Goal: Information Seeking & Learning: Find specific fact

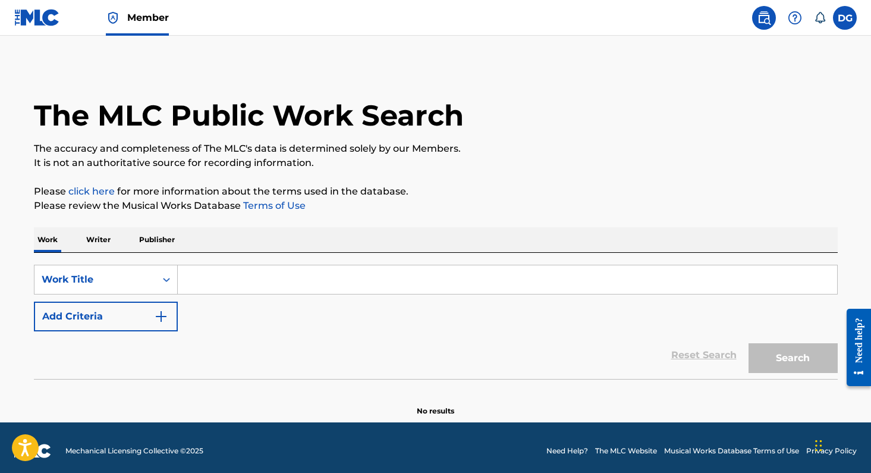
click at [305, 278] on input "Search Form" at bounding box center [508, 279] width 660 height 29
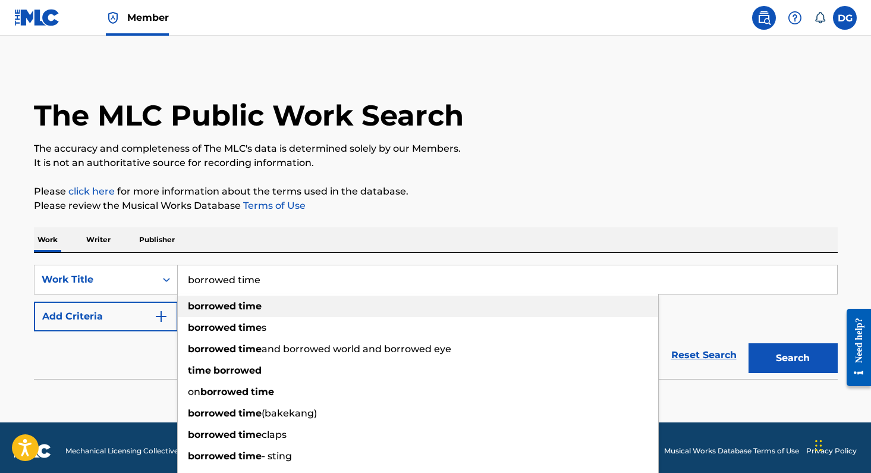
type input "borrowed time"
click at [285, 307] on div "borrowed time" at bounding box center [418, 306] width 481 height 21
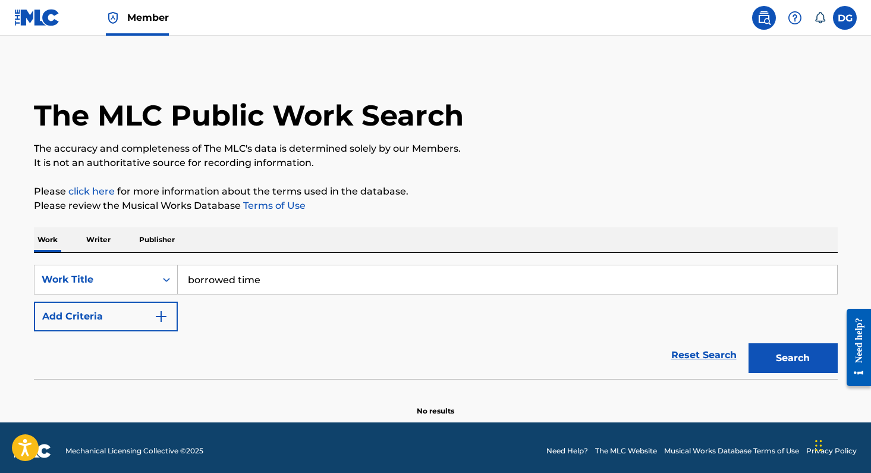
click at [799, 359] on button "Search" at bounding box center [793, 358] width 89 height 30
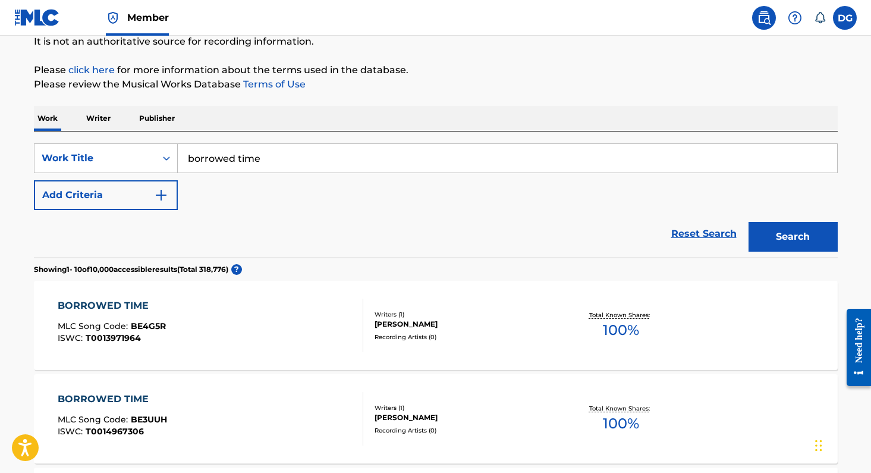
scroll to position [77, 0]
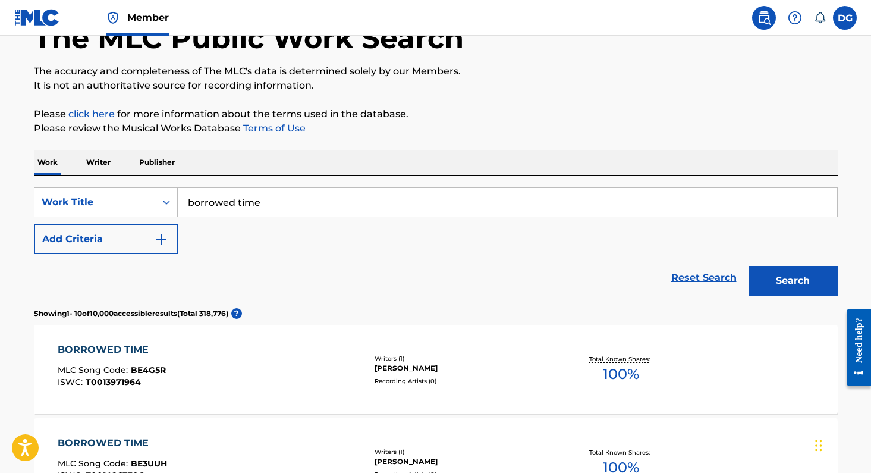
click at [159, 230] on button "Add Criteria" at bounding box center [106, 239] width 144 height 30
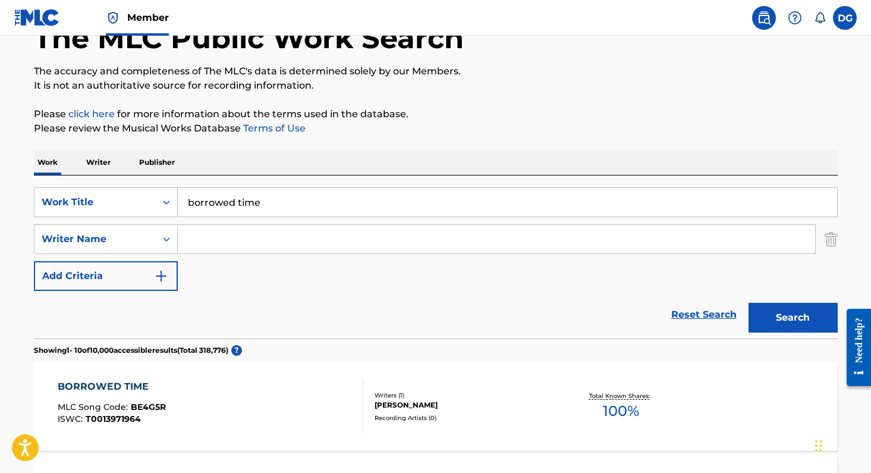
click at [210, 237] on input "Search Form" at bounding box center [497, 239] width 638 height 29
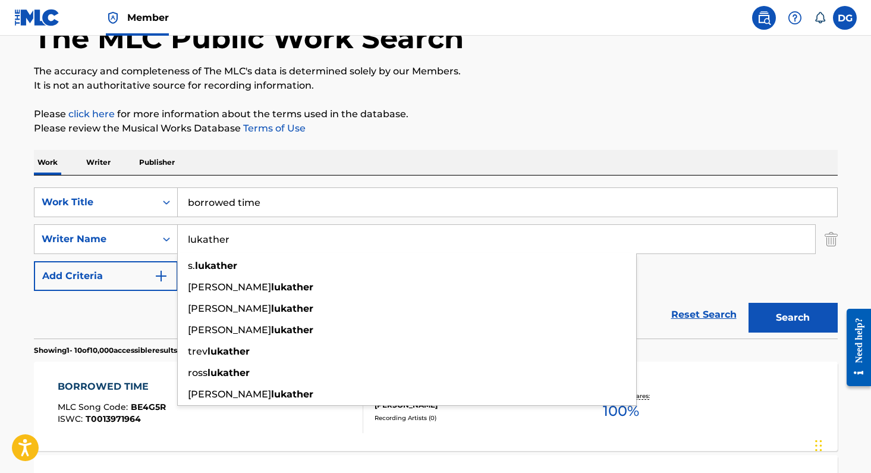
type input "lukather"
click at [793, 318] on button "Search" at bounding box center [793, 318] width 89 height 30
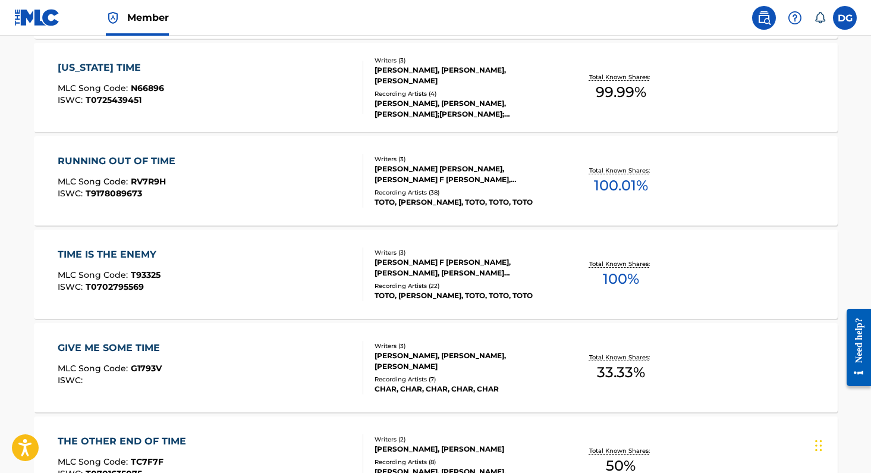
scroll to position [256, 0]
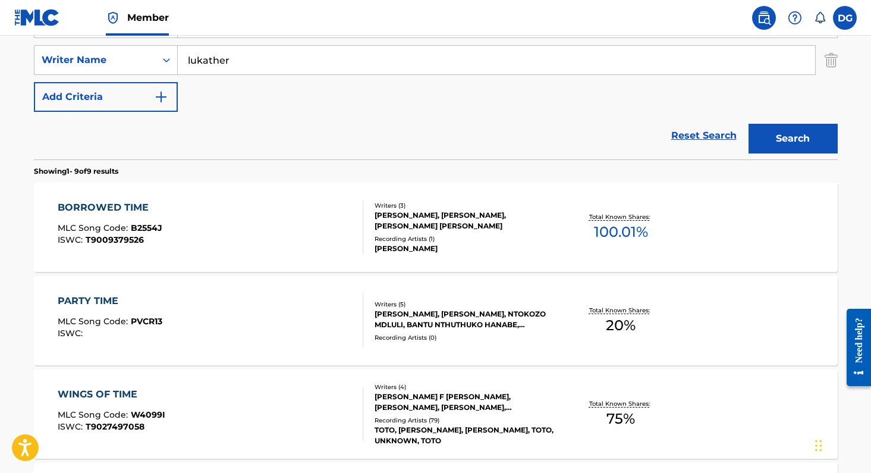
click at [426, 219] on div "STEVEN LEE LUKATHER, DAVID GARFIELD, JOHN FEE WAYBILL" at bounding box center [465, 220] width 180 height 21
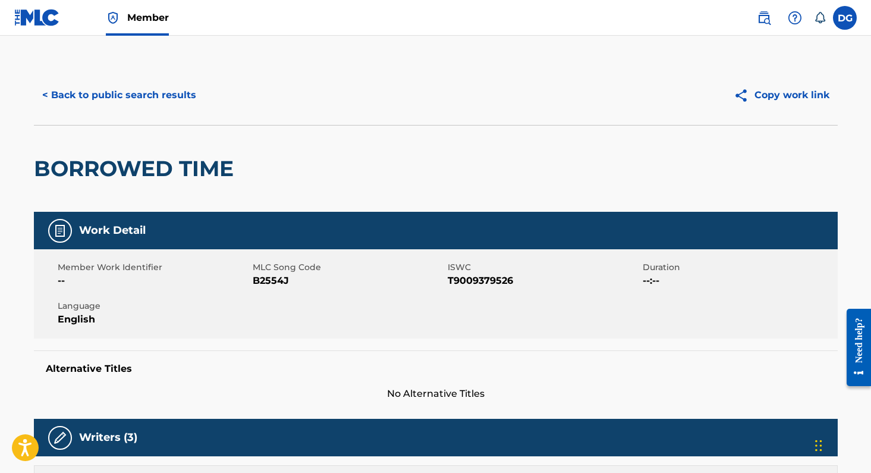
click at [774, 93] on button "Copy work link" at bounding box center [782, 95] width 112 height 30
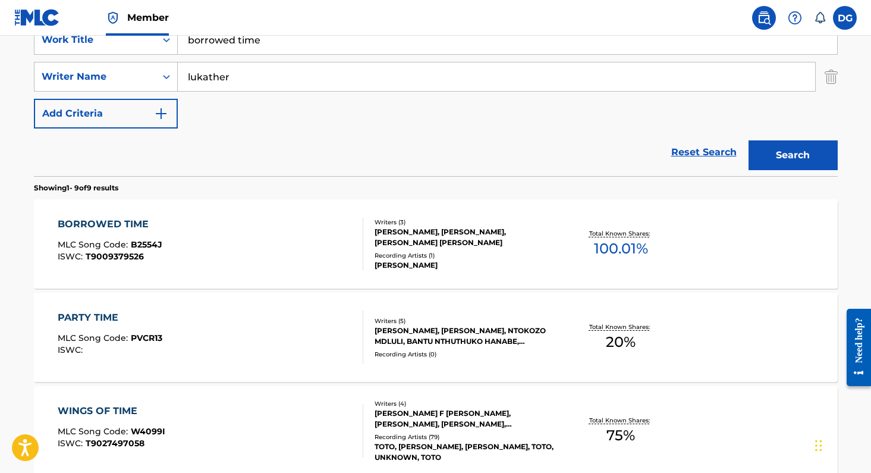
scroll to position [228, 0]
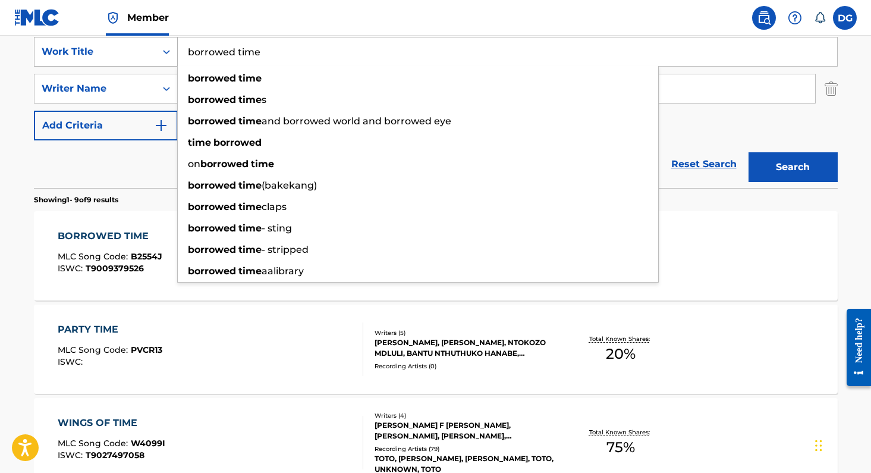
drag, startPoint x: 274, startPoint y: 52, endPoint x: 126, endPoint y: 37, distance: 148.2
click at [126, 37] on div "SearchWithCriteria26997938-aa3b-4993-9d93-57496925fe18 Work Title borrowed time…" at bounding box center [436, 52] width 804 height 30
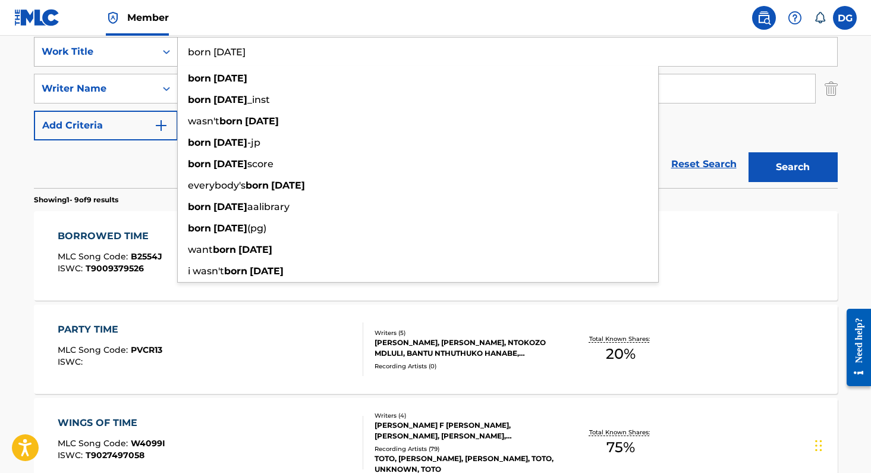
type input "born yesterday"
click at [793, 167] on button "Search" at bounding box center [793, 167] width 89 height 30
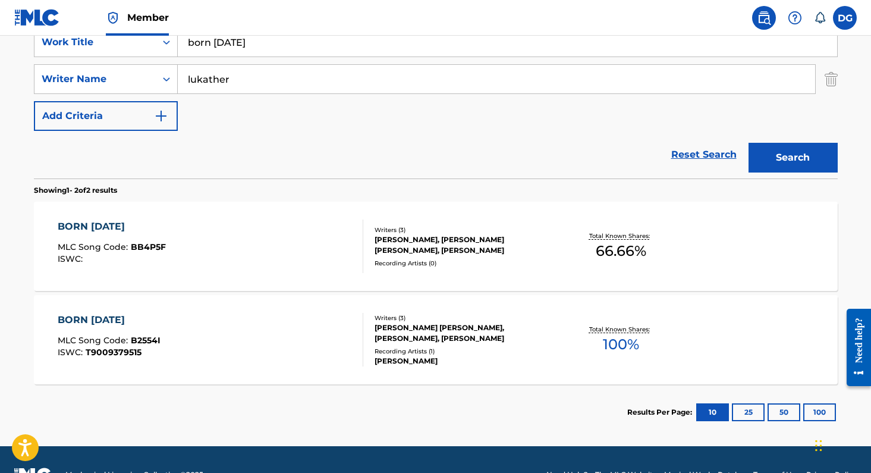
scroll to position [240, 0]
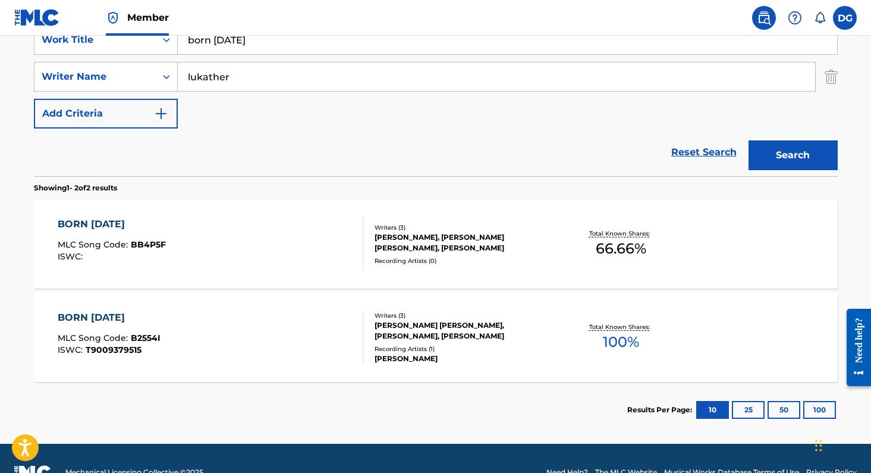
click at [402, 241] on div "STEVEN LEE LUKATHER, JOHN FEE WAYBILL, DAVID GARFIELD" at bounding box center [465, 242] width 180 height 21
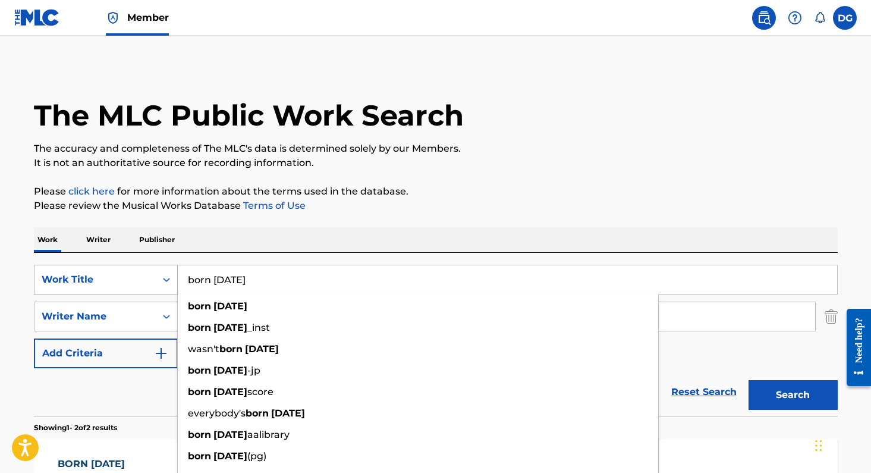
drag, startPoint x: 269, startPoint y: 280, endPoint x: 158, endPoint y: 274, distance: 111.4
click at [158, 274] on div "SearchWithCriteria26997938-aa3b-4993-9d93-57496925fe18 Work Title born yesterda…" at bounding box center [436, 280] width 804 height 30
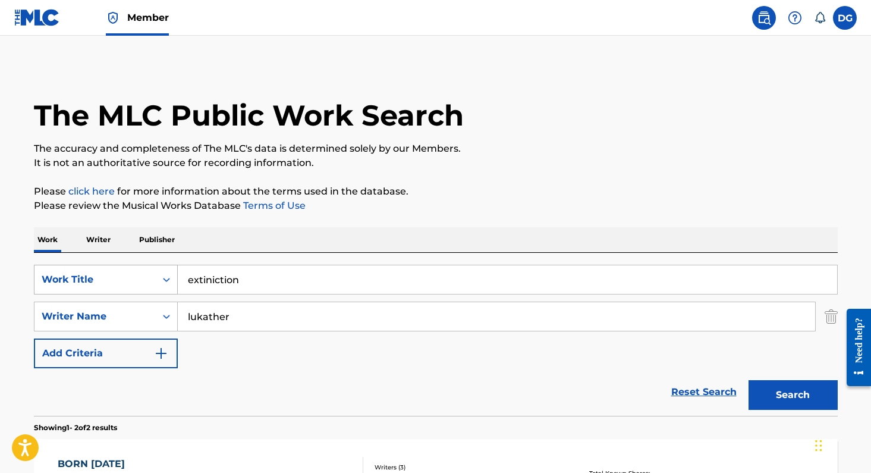
click at [793, 395] on button "Search" at bounding box center [793, 395] width 89 height 30
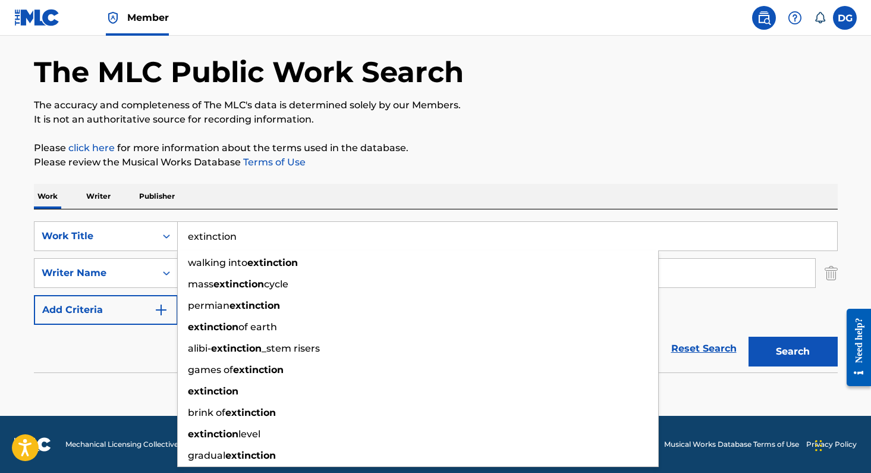
scroll to position [43, 0]
type input "extinction"
click at [706, 271] on input "lukather" at bounding box center [497, 273] width 638 height 29
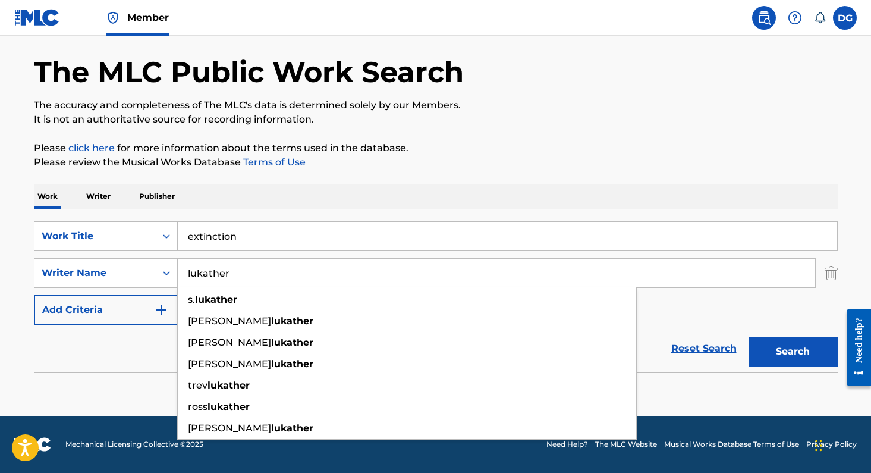
click at [793, 351] on button "Search" at bounding box center [793, 352] width 89 height 30
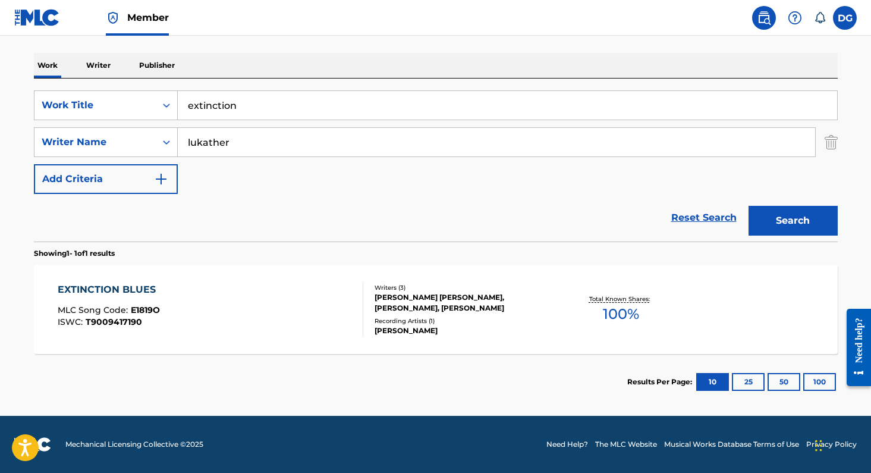
scroll to position [174, 0]
click at [442, 299] on div "JOHN FEE WAYBILL, DAVID GARFIELD, STEVEN LEE LUKATHER" at bounding box center [465, 302] width 180 height 21
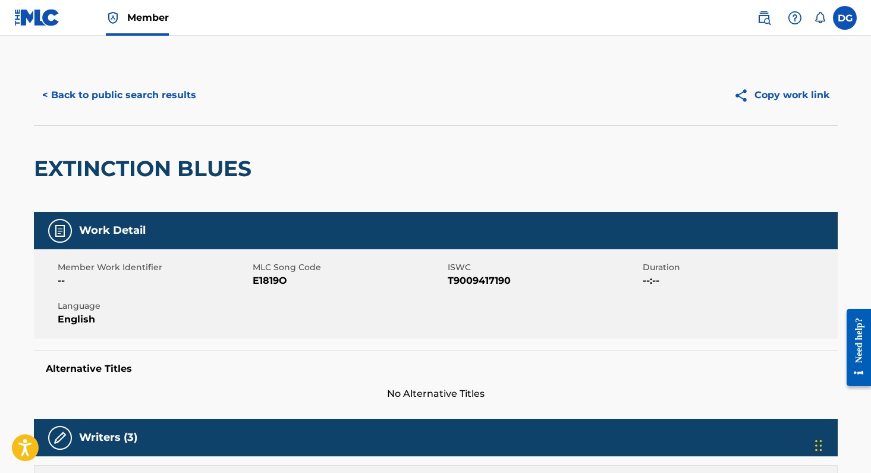
click at [795, 93] on button "Copy work link" at bounding box center [782, 95] width 112 height 30
click at [158, 99] on button "< Back to public search results" at bounding box center [119, 95] width 171 height 30
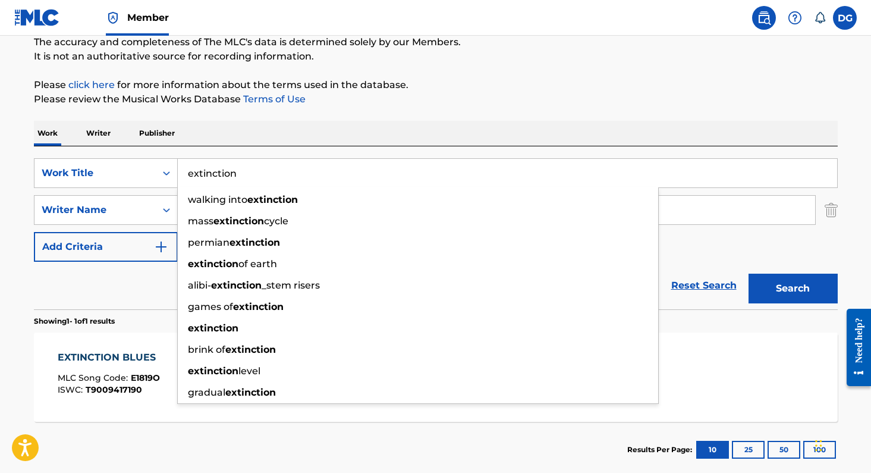
drag, startPoint x: 378, startPoint y: 175, endPoint x: 176, endPoint y: 155, distance: 202.7
click at [176, 155] on div "SearchWithCriteria26997938-aa3b-4993-9d93-57496925fe18 Work Title extinction wa…" at bounding box center [436, 227] width 804 height 163
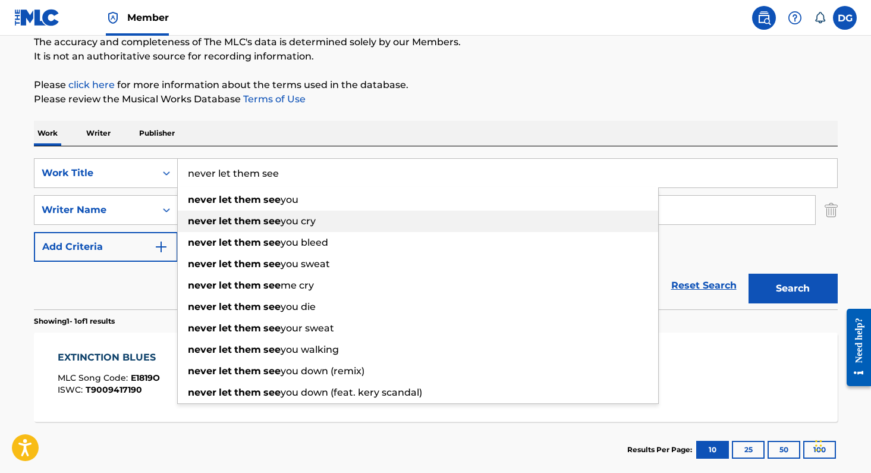
click at [252, 222] on strong "them" at bounding box center [247, 220] width 27 height 11
type input "never let them see you cry"
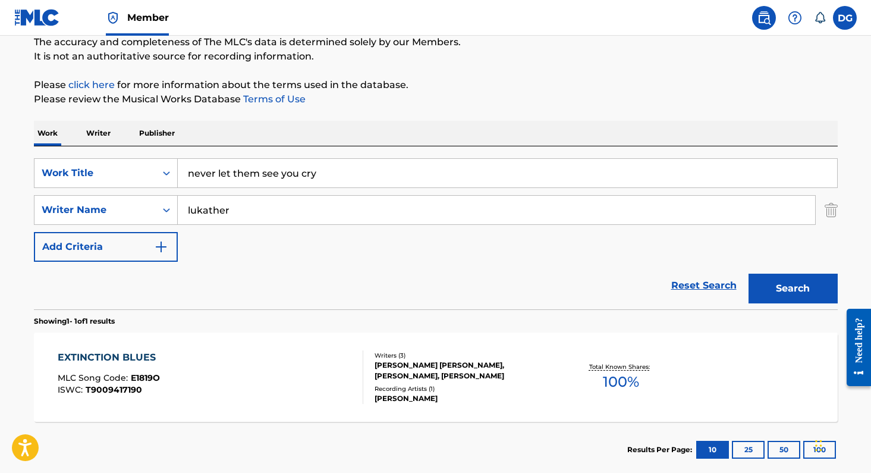
click at [819, 289] on button "Search" at bounding box center [793, 289] width 89 height 30
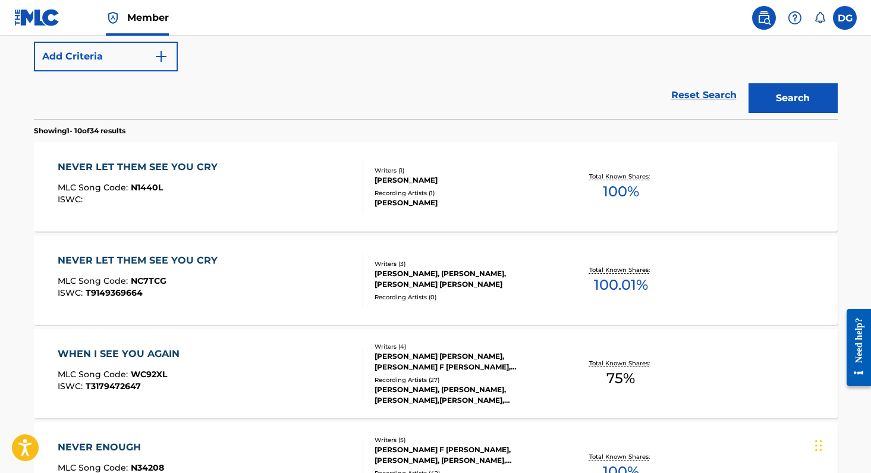
scroll to position [303, 0]
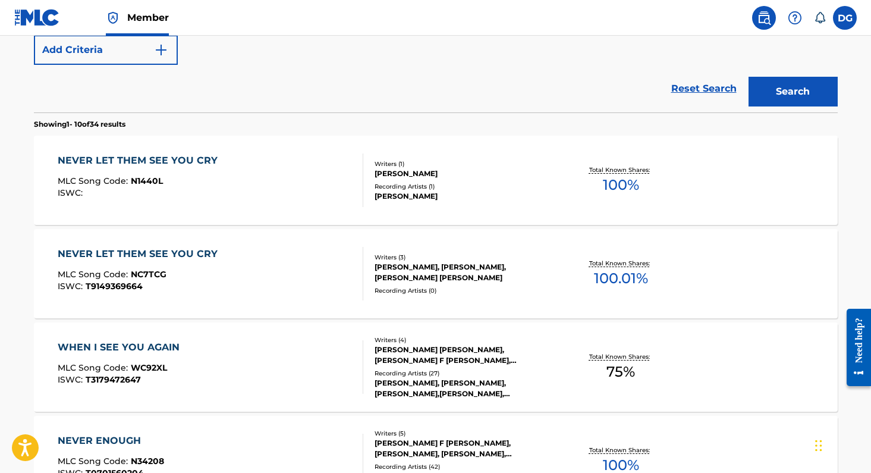
click at [73, 252] on div "NEVER LET THEM SEE YOU CRY" at bounding box center [141, 254] width 166 height 14
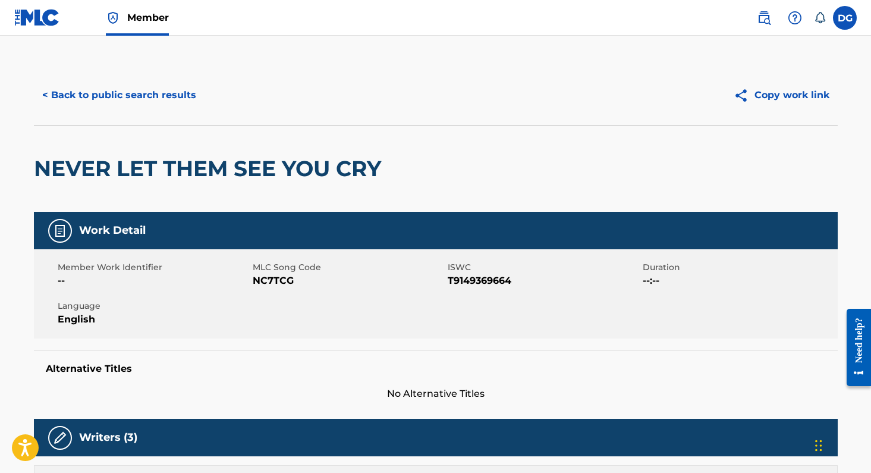
click at [780, 94] on button "Copy work link" at bounding box center [782, 95] width 112 height 30
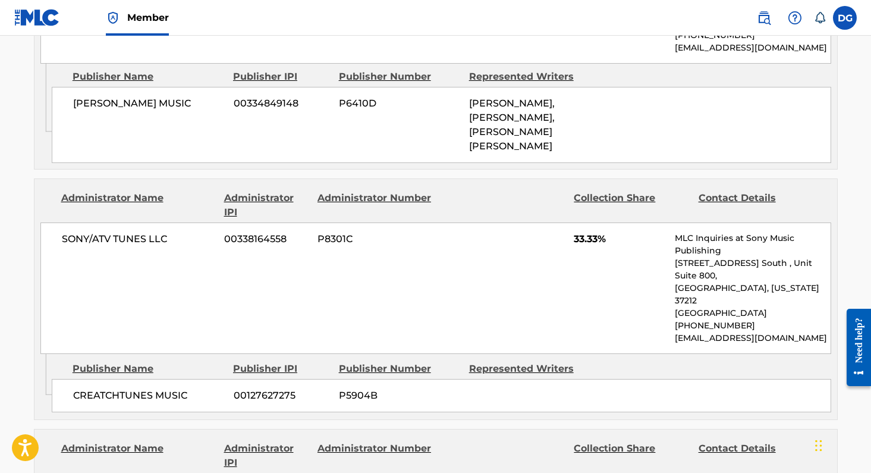
scroll to position [707, 0]
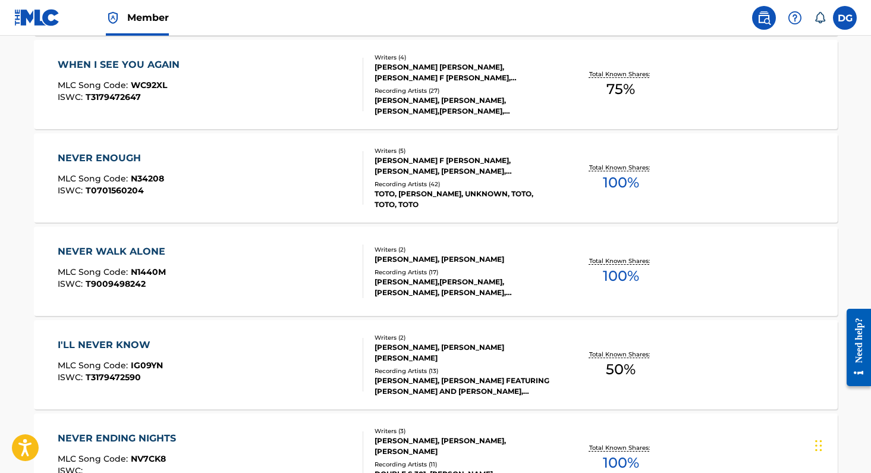
scroll to position [303, 0]
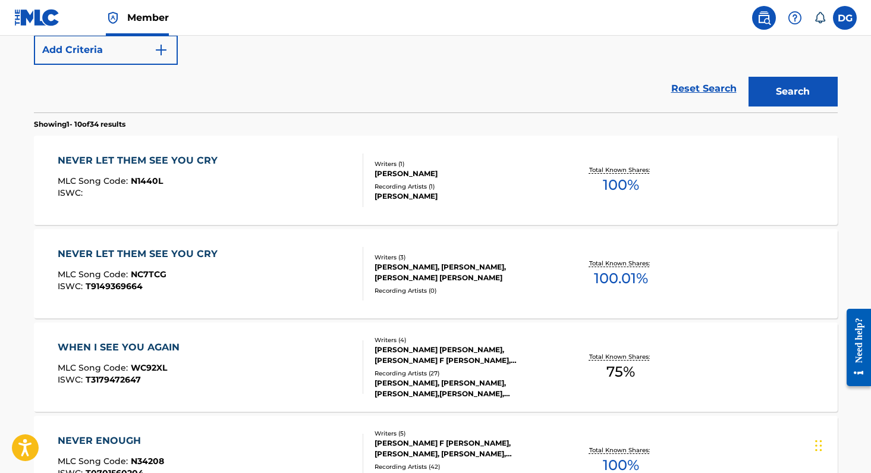
click at [410, 172] on div "STEVE LUKATHER" at bounding box center [465, 173] width 180 height 11
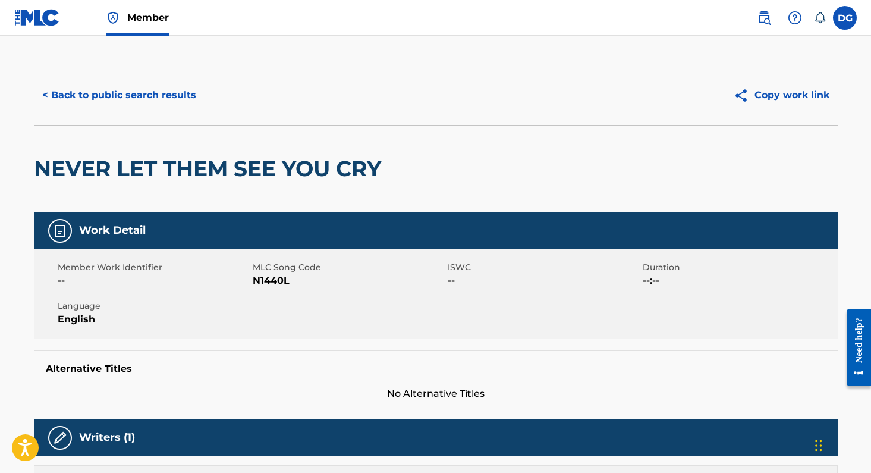
click at [771, 97] on button "Copy work link" at bounding box center [782, 95] width 112 height 30
